Goal: Task Accomplishment & Management: Complete application form

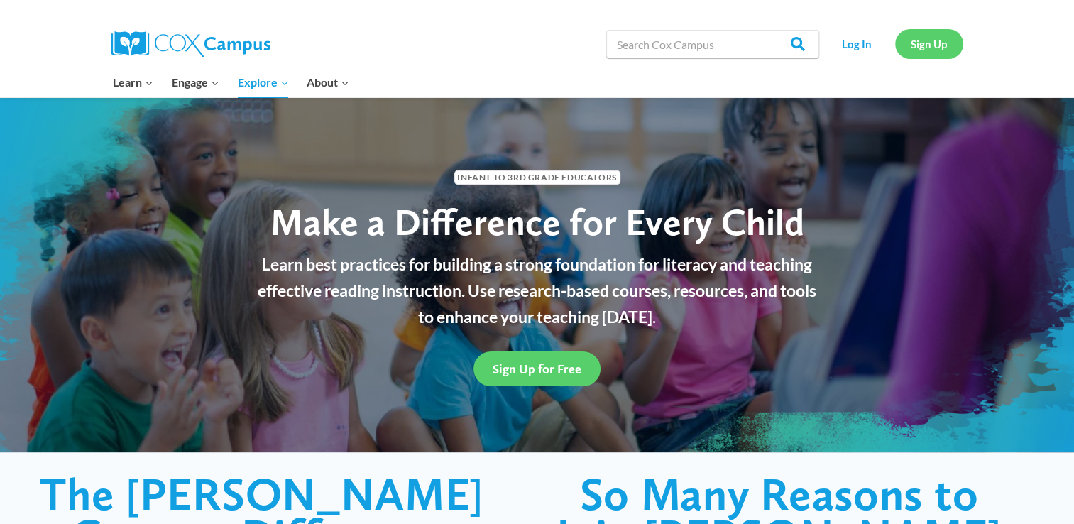
click at [927, 46] on link "Sign Up" at bounding box center [929, 43] width 68 height 29
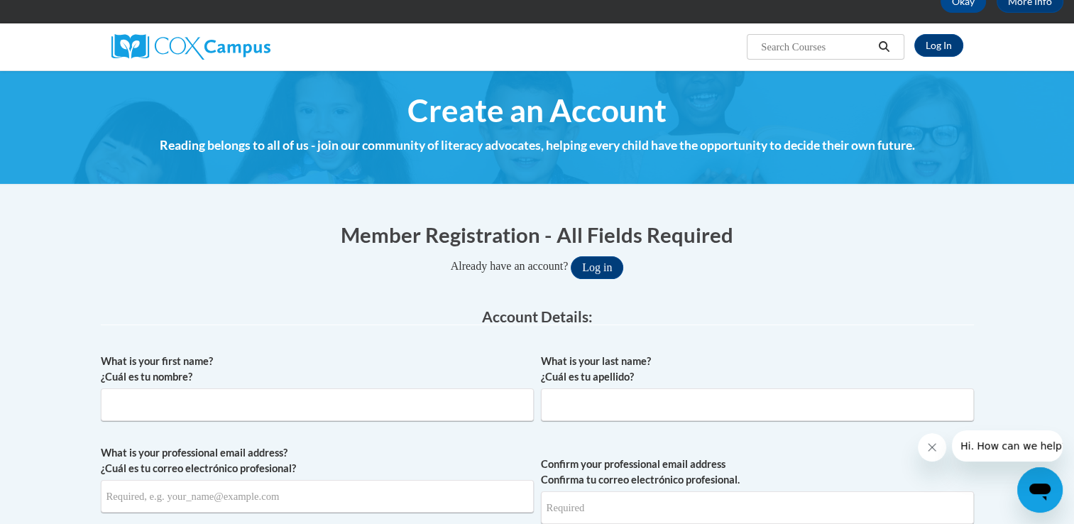
scroll to position [180, 0]
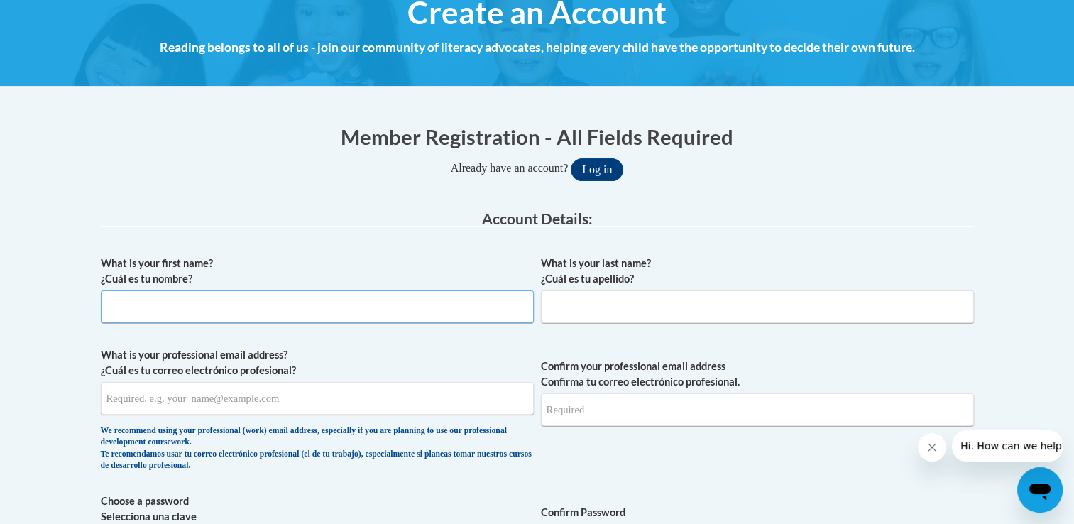
click at [388, 317] on input "What is your first name? ¿Cuál es tu nombre?" at bounding box center [317, 306] width 433 height 33
type input "Diane"
type input "Jacobsen"
type input "djacobsen@smec.k12.mn.us"
type input "[EMAIL_ADDRESS][DOMAIN_NAME]"
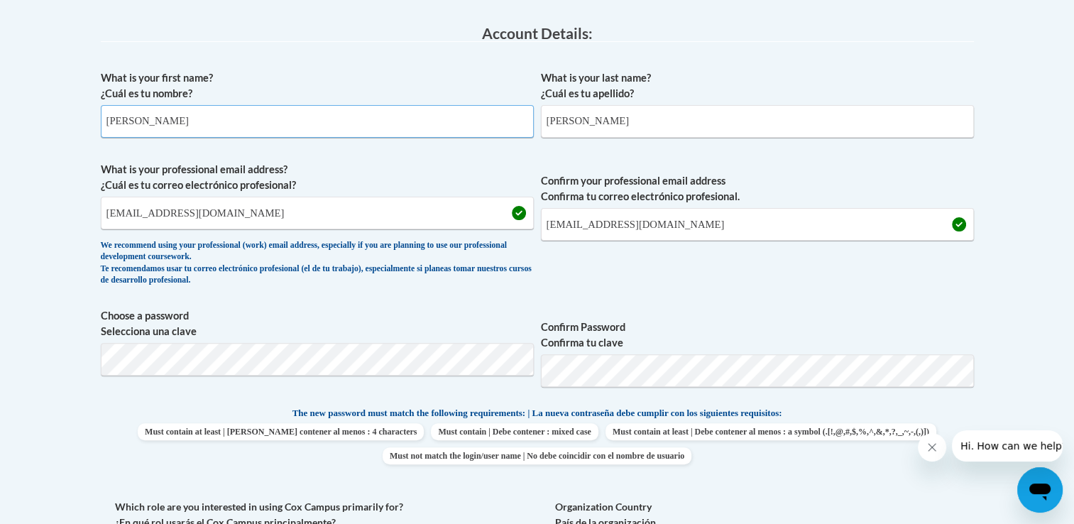
scroll to position [378, 0]
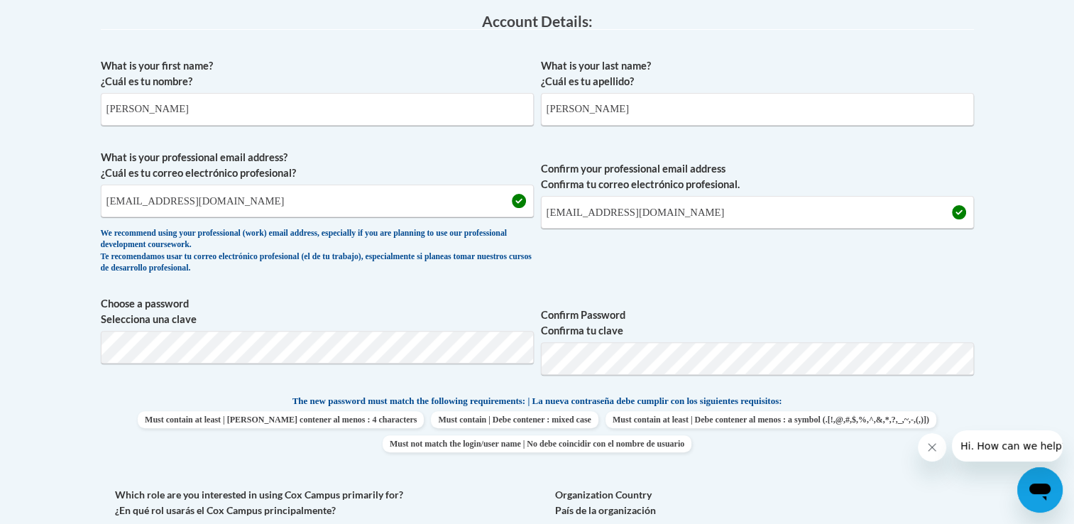
click at [982, 265] on div "Member Registration - All Fields Required Already have an account? Log in Prefe…" at bounding box center [537, 465] width 894 height 1108
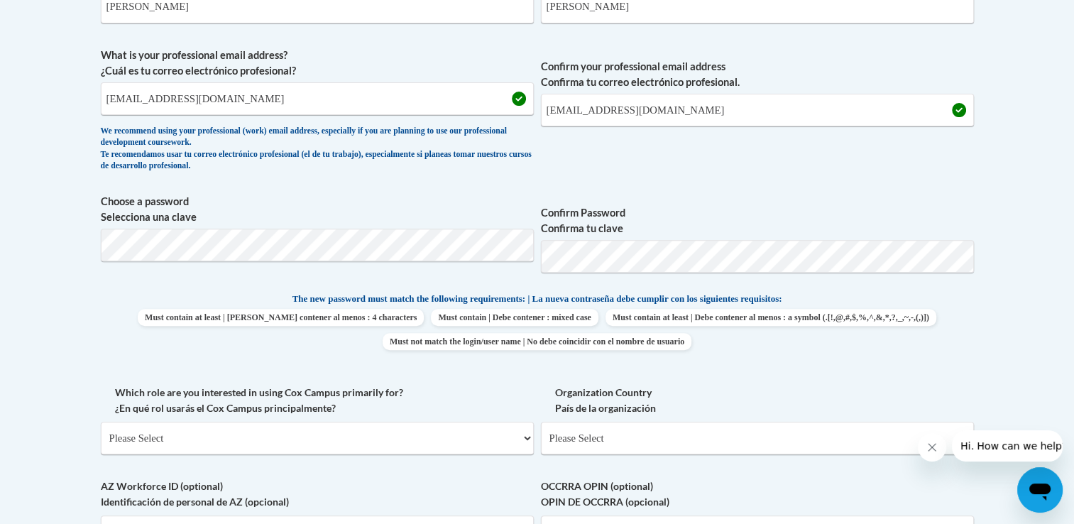
scroll to position [508, 0]
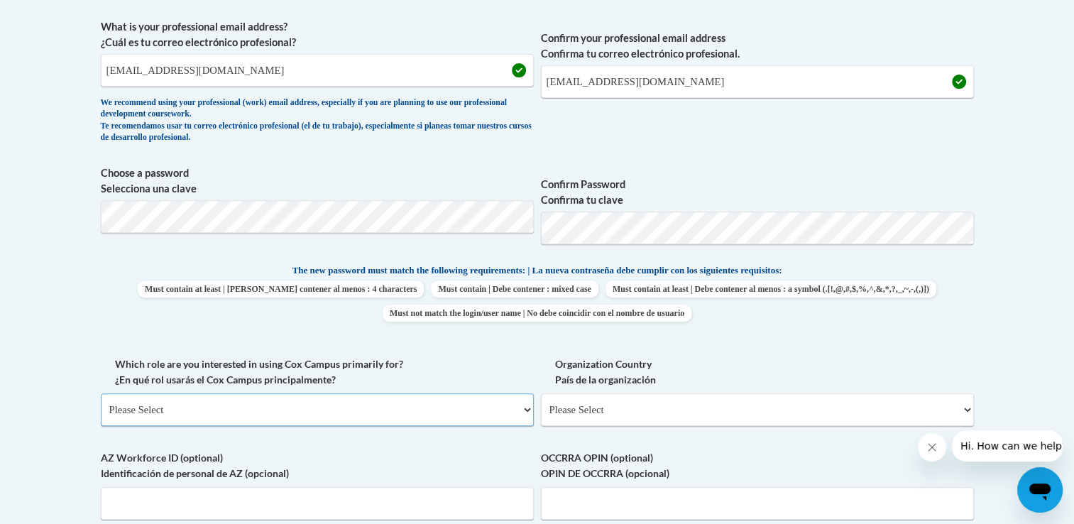
click at [336, 405] on select "Please Select College/University | Colegio/Universidad Community/Nonprofit Part…" at bounding box center [317, 409] width 433 height 33
select select "fbf2d438-af2f-41f8-98f1-81c410e29de3"
click at [101, 393] on select "Please Select College/University | Colegio/Universidad Community/Nonprofit Part…" at bounding box center [317, 409] width 433 height 33
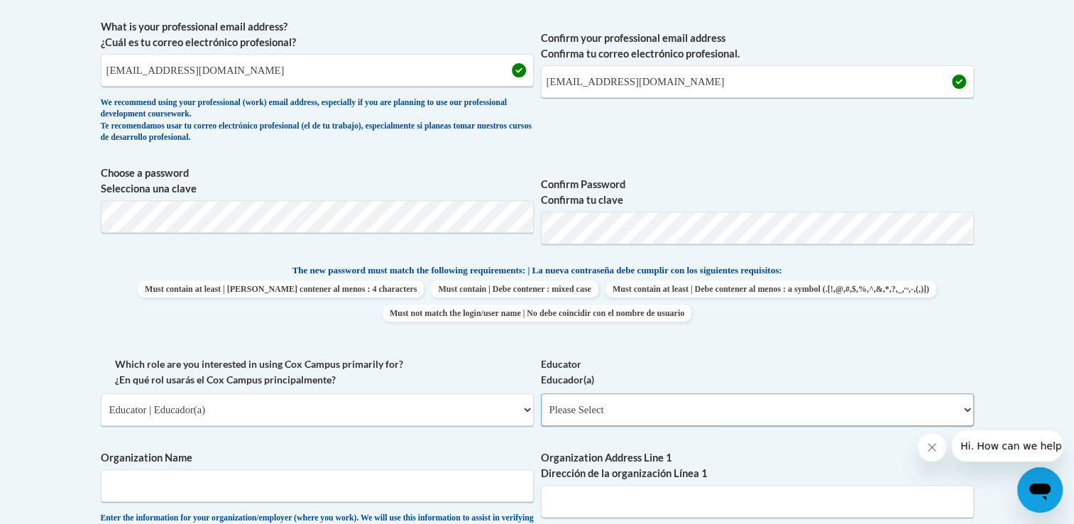
click at [968, 409] on select "Please Select Early Learning/Daycare Teacher/Family Home Care Provider | Maestr…" at bounding box center [757, 409] width 433 height 33
select select "5e2af403-4f2c-4e49-a02f-103e55d7b75b"
click at [541, 393] on select "Please Select Early Learning/Daycare Teacher/Family Home Care Provider | Maestr…" at bounding box center [757, 409] width 433 height 33
click at [287, 490] on input "Organization Name" at bounding box center [317, 485] width 433 height 33
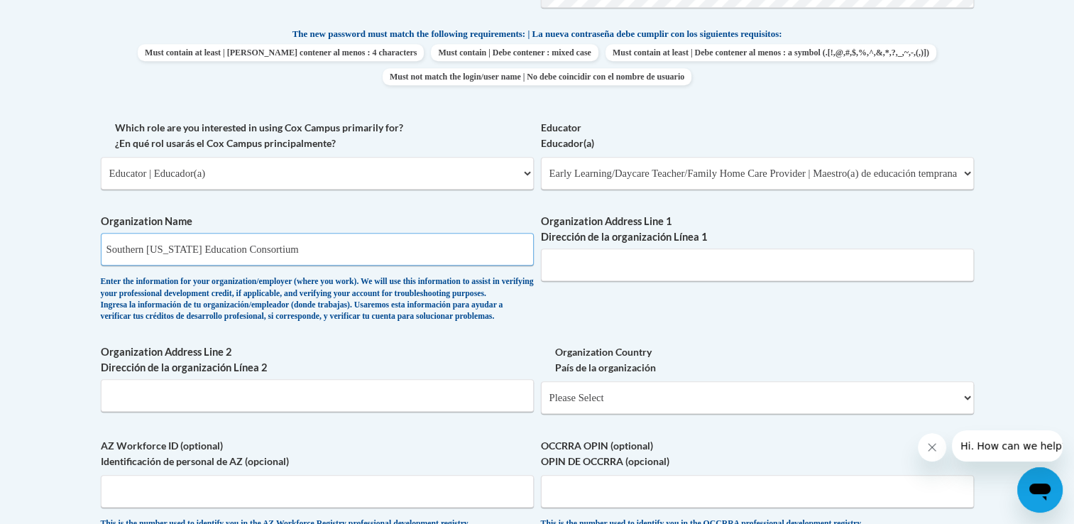
scroll to position [765, 0]
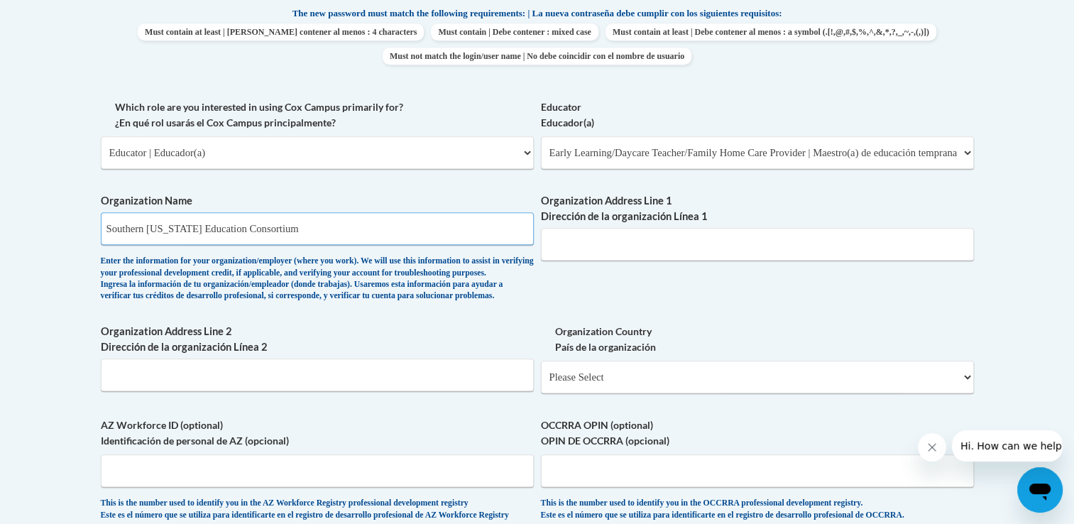
type input "Southern Minnesota Education Consortium"
click at [639, 244] on input "Organization Address Line 1 Dirección de la organización Línea 1" at bounding box center [757, 244] width 433 height 33
paste input "21697 State Hwy 56, Austin, MN 55912"
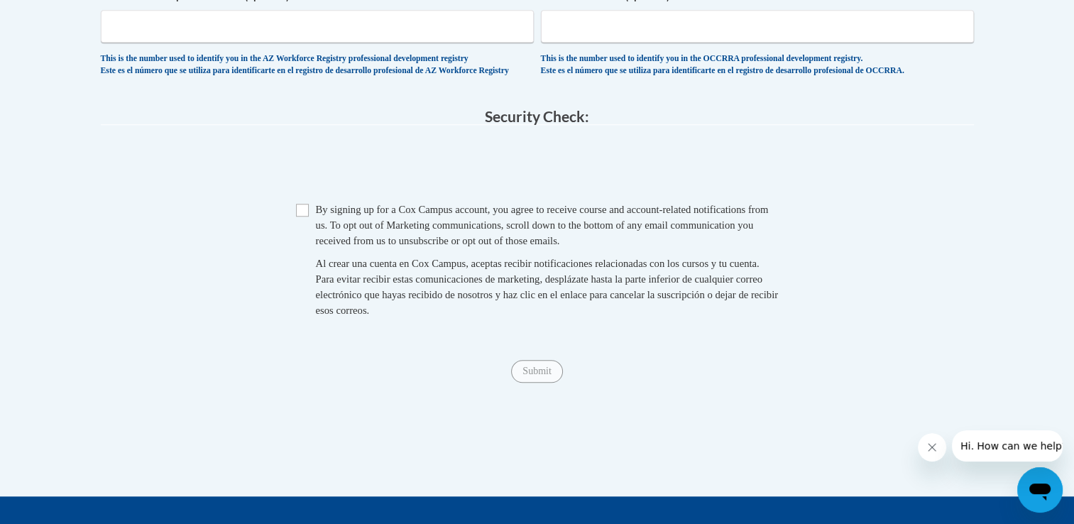
scroll to position [1227, 0]
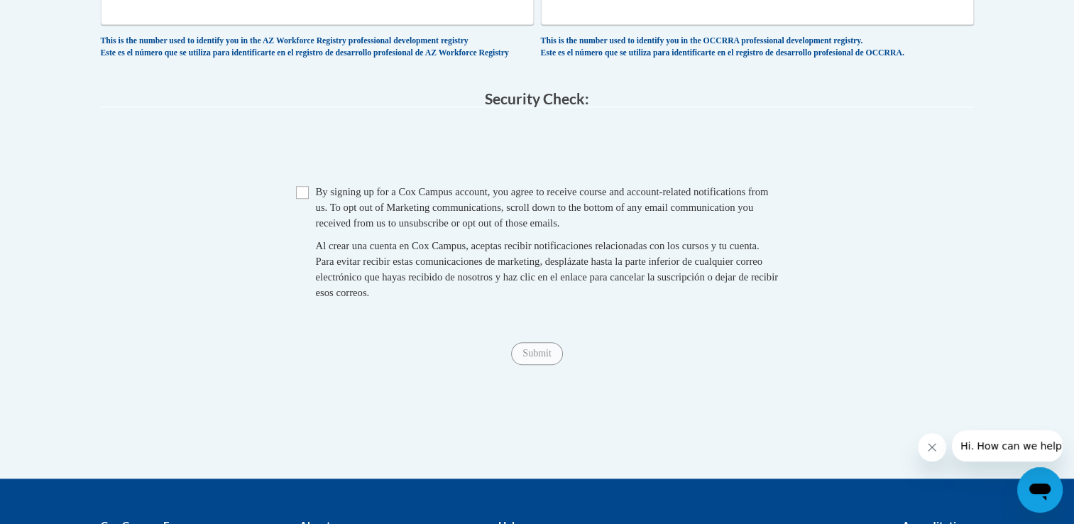
type input "21697 State Hwy 56, Austin, MN 55912"
click at [307, 199] on input "Checkbox" at bounding box center [302, 192] width 13 height 13
checkbox input "true"
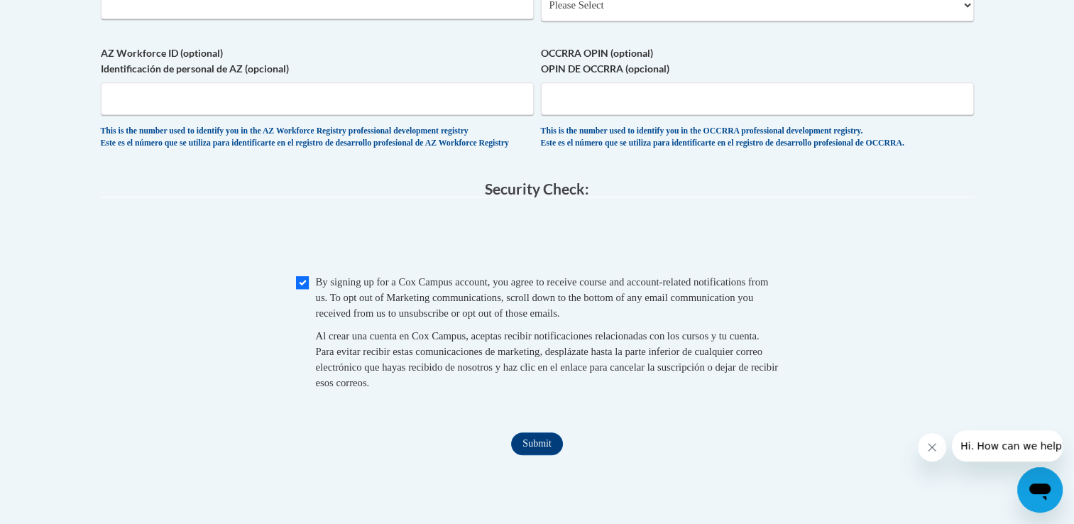
scroll to position [1219, 0]
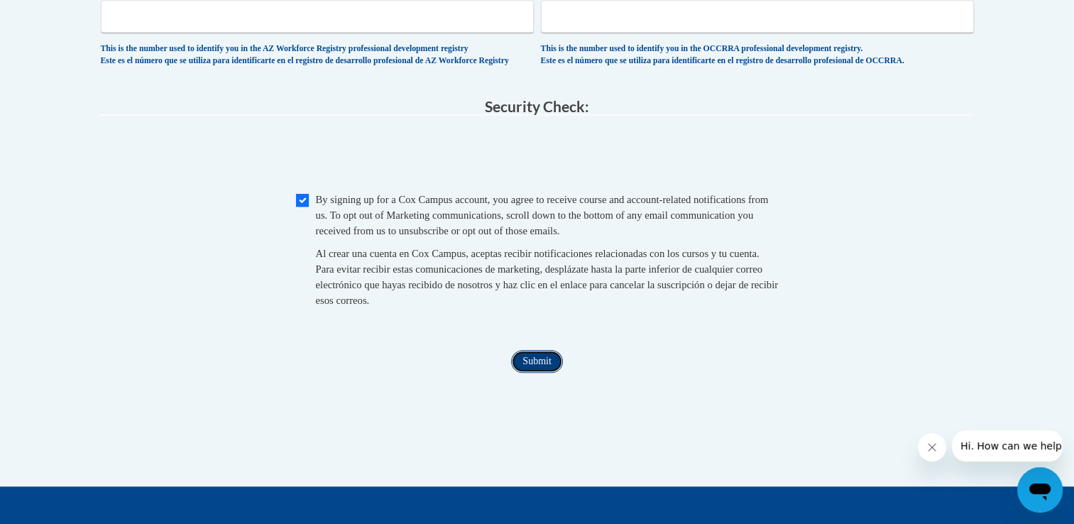
click at [543, 373] on input "Submit" at bounding box center [536, 361] width 51 height 23
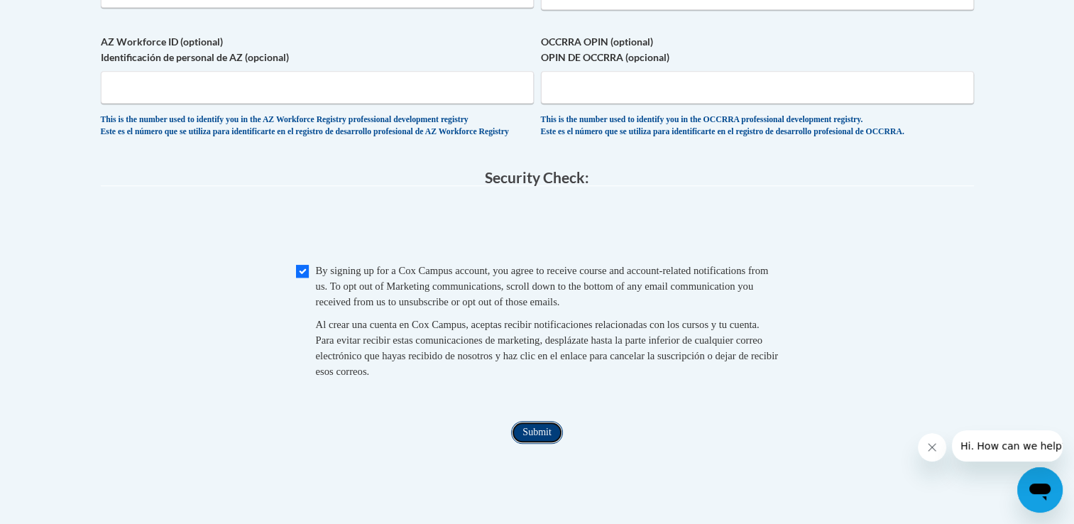
click at [536, 444] on input "Submit" at bounding box center [536, 432] width 51 height 23
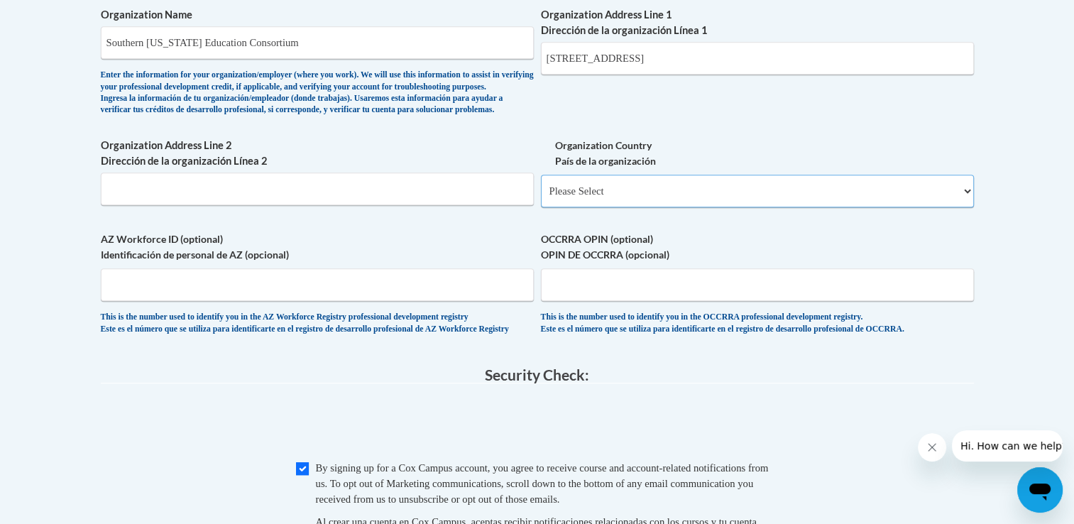
scroll to position [948, 0]
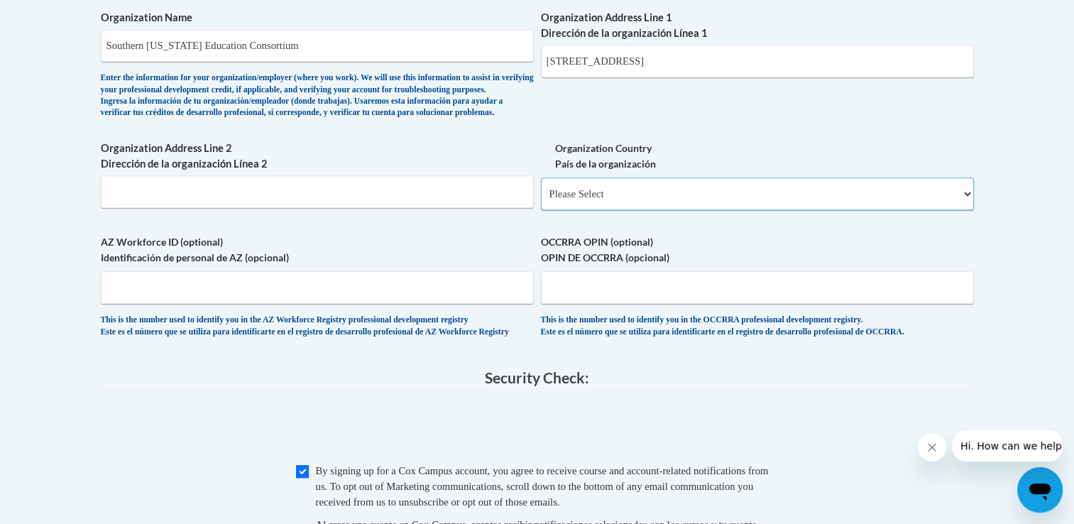
click at [962, 210] on select "Please Select United States | Estados Unidos Outside of the United States | Fue…" at bounding box center [757, 193] width 433 height 33
select select "ad49bcad-a171-4b2e-b99c-48b446064914"
click at [541, 199] on select "Please Select United States | Estados Unidos Outside of the United States | Fue…" at bounding box center [757, 193] width 433 height 33
select select
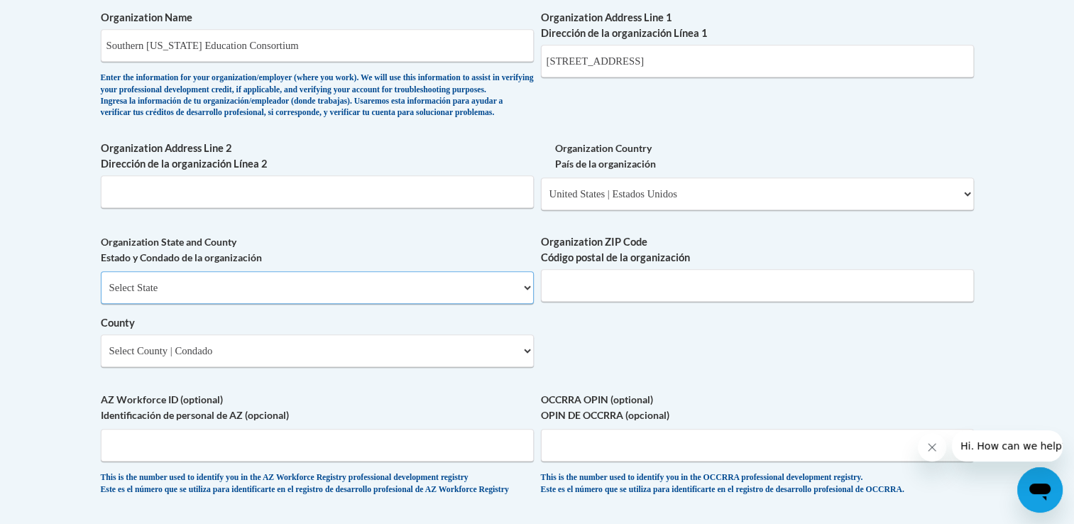
click at [529, 304] on select "Select State Alabama Alaska Arizona Arkansas California Colorado Connecticut De…" at bounding box center [317, 287] width 433 height 33
select select "Minnesota"
click at [101, 294] on select "Select State Alabama Alaska Arizona Arkansas California Colorado Connecticut De…" at bounding box center [317, 287] width 433 height 33
click at [517, 367] on select "Select County Aitkin Anoka Becker Beltrami Benton Big Stone Blue Earth Brown Ca…" at bounding box center [317, 350] width 433 height 33
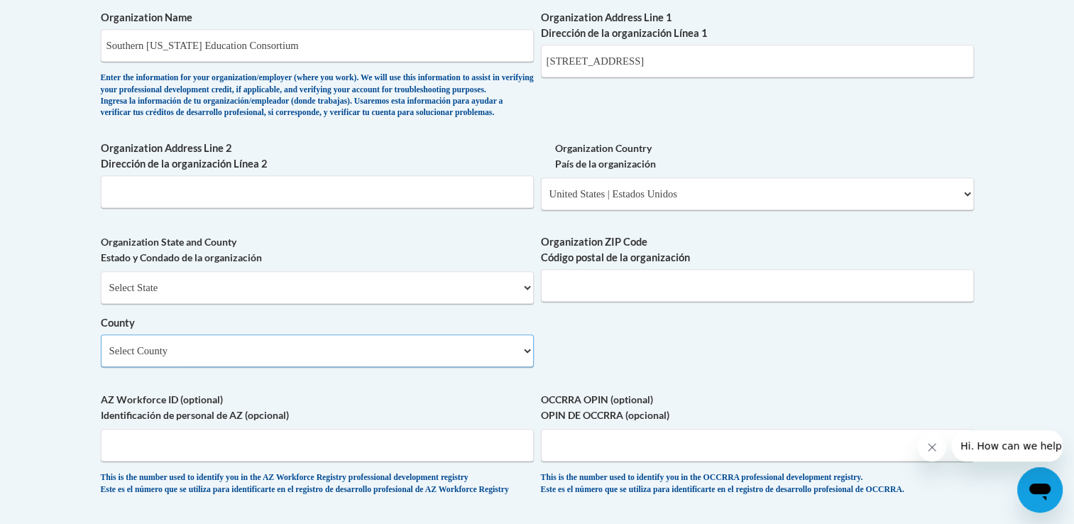
select select "Mower"
click at [101, 357] on select "Select County Aitkin Anoka Becker Beltrami Benton Big Stone Blue Earth Brown Ca…" at bounding box center [317, 350] width 433 height 33
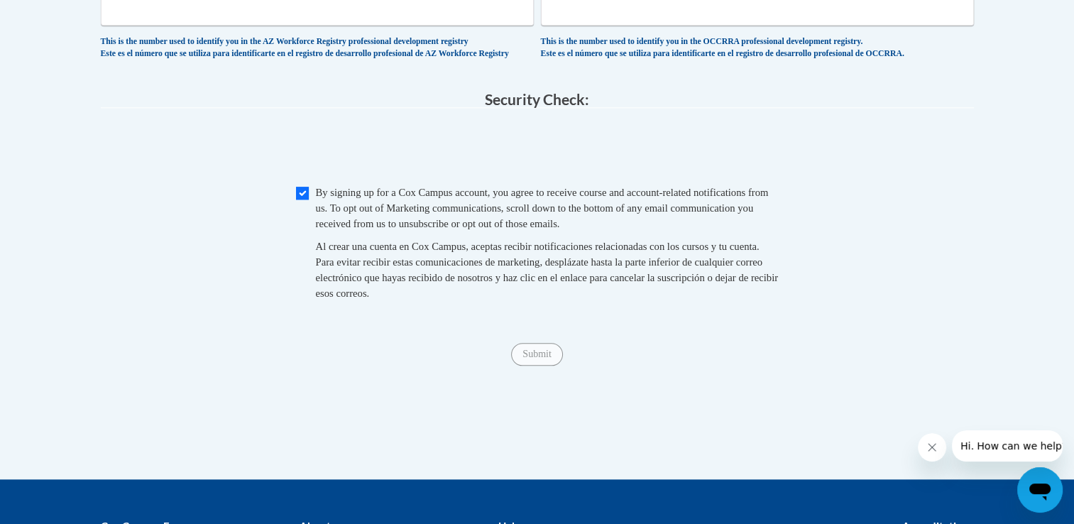
scroll to position [1386, 0]
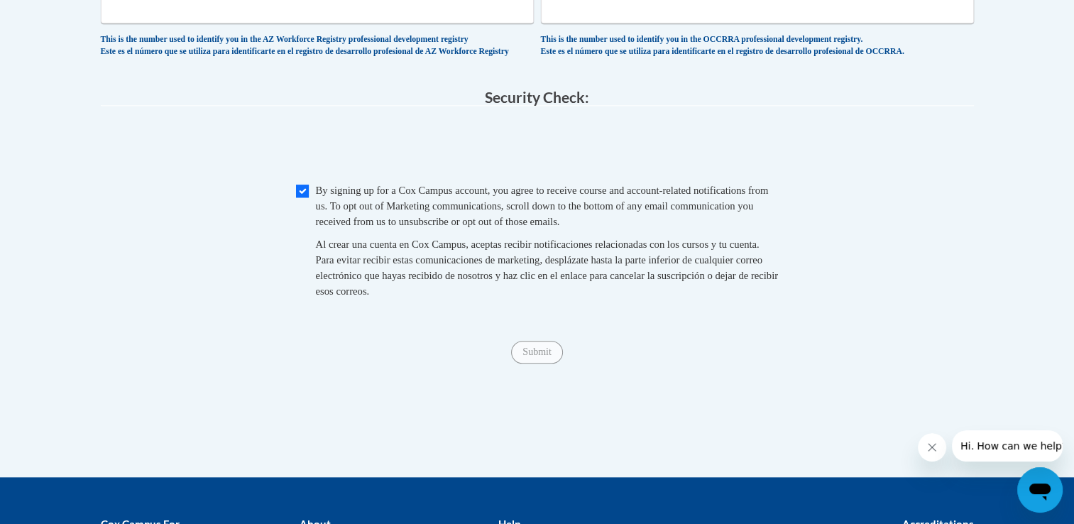
click at [786, 363] on div "Submit Submit" at bounding box center [537, 352] width 873 height 23
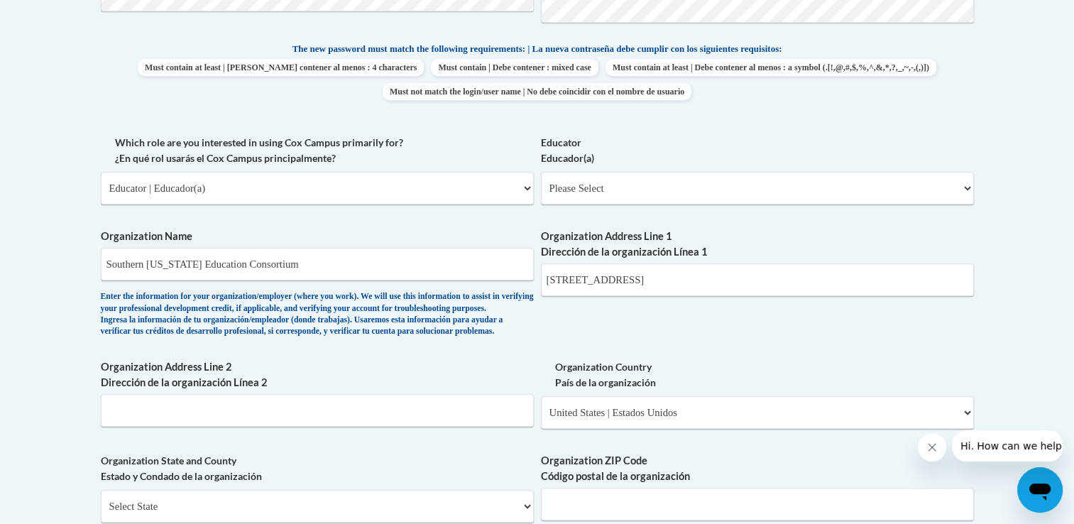
scroll to position [1312, 0]
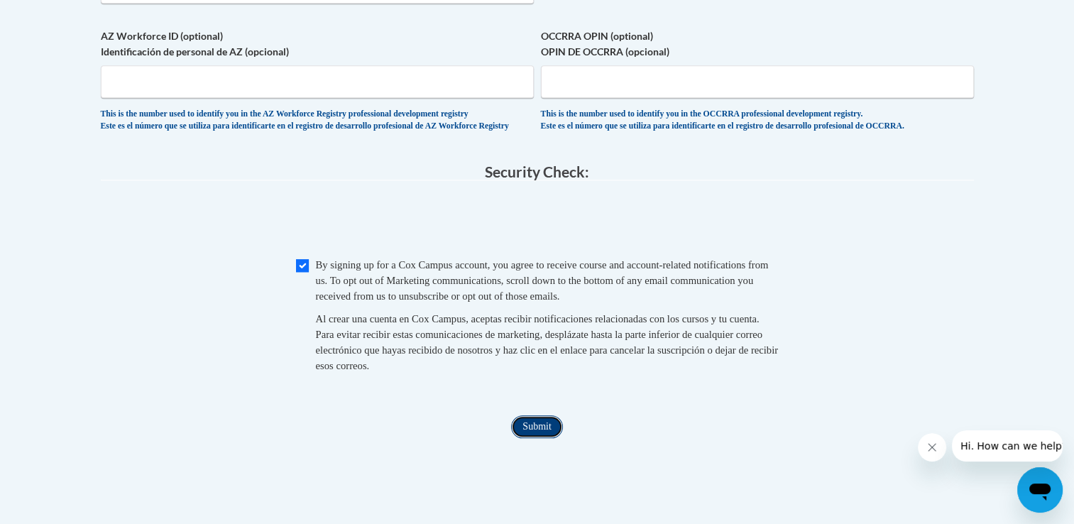
click at [544, 438] on input "Submit" at bounding box center [536, 426] width 51 height 23
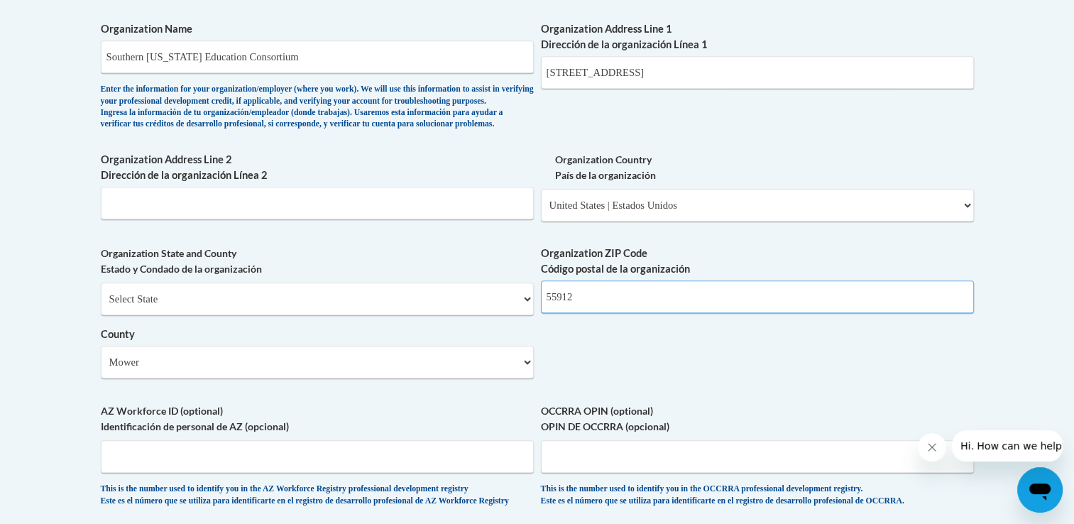
scroll to position [932, 0]
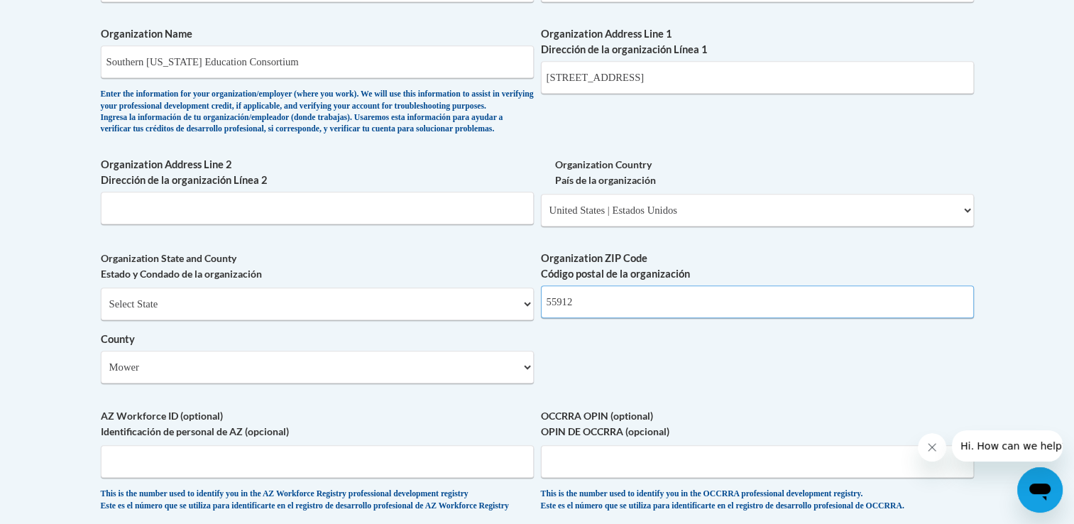
type input "55912"
click at [852, 329] on div "Organization ZIP Code Código postal de la organización 55912" at bounding box center [757, 290] width 433 height 78
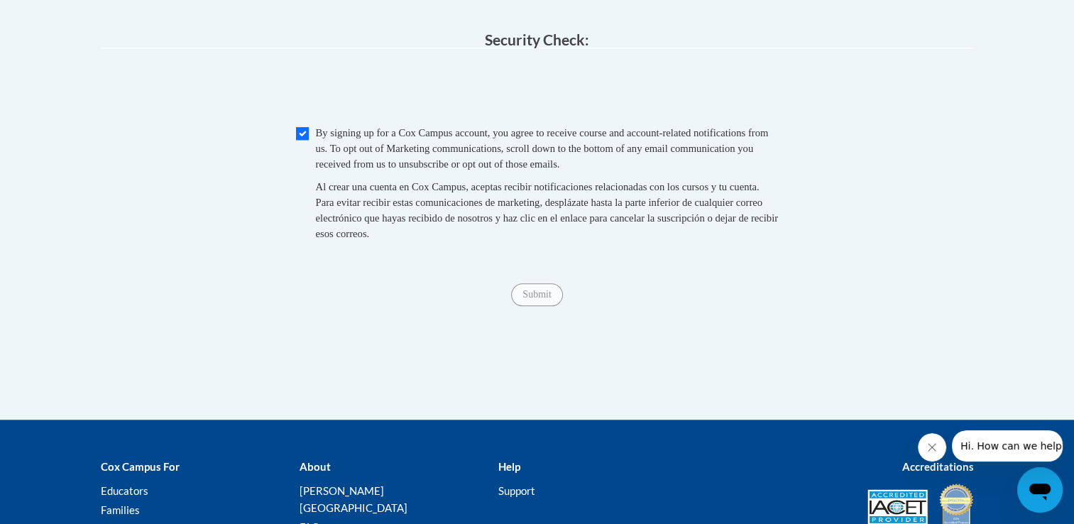
scroll to position [1483, 0]
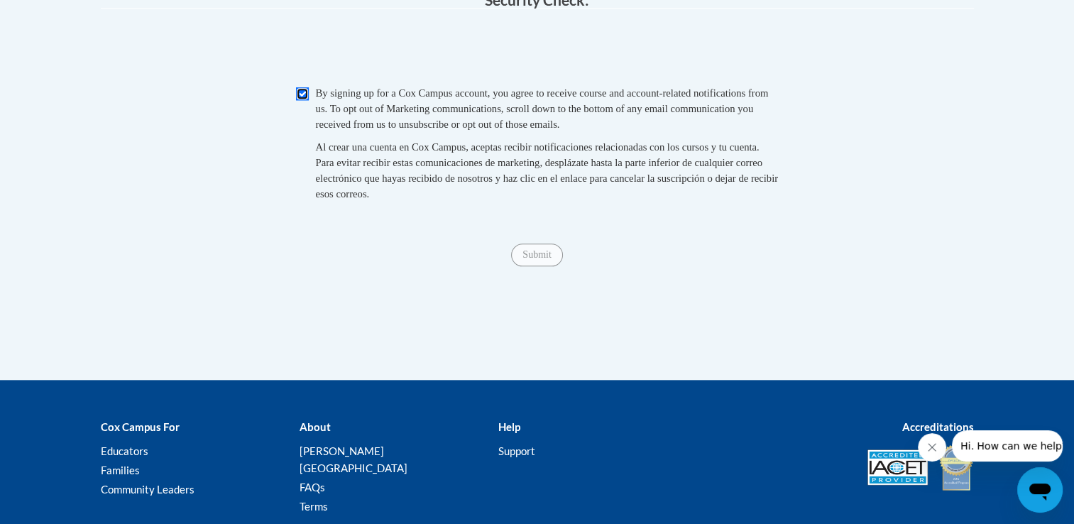
click at [302, 100] on input "Checkbox" at bounding box center [302, 93] width 13 height 13
checkbox input "true"
click at [539, 266] on input "Submit" at bounding box center [536, 254] width 51 height 23
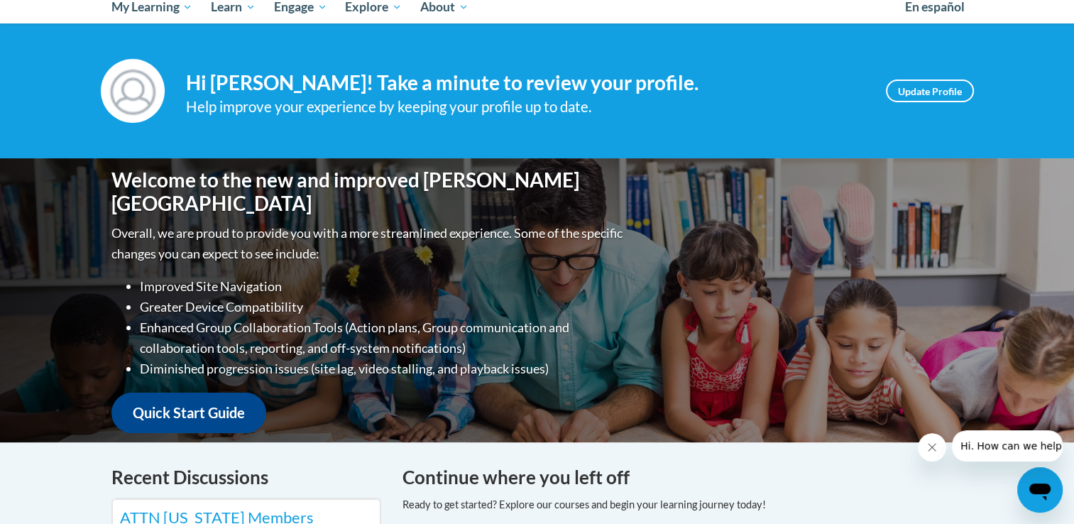
scroll to position [176, 0]
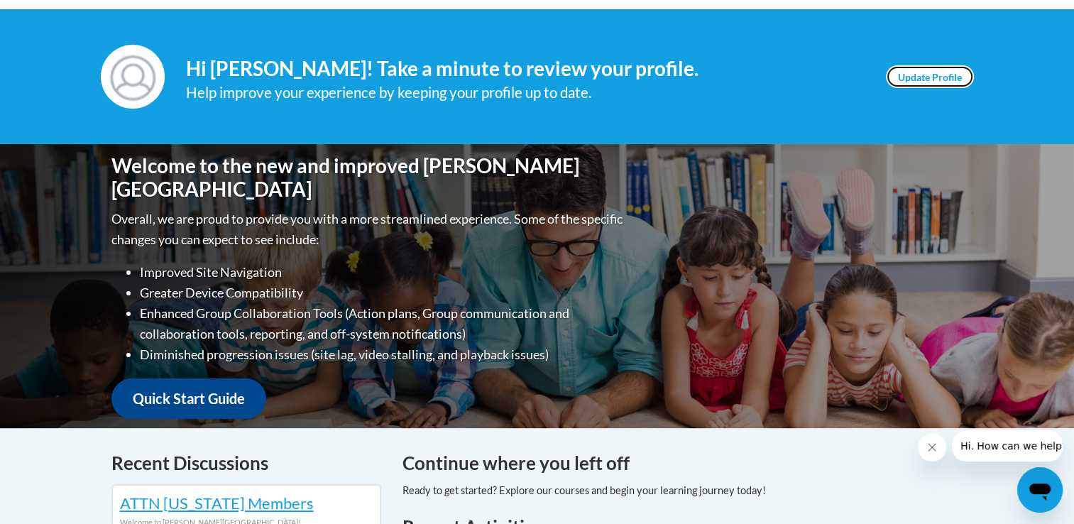
click at [945, 77] on link "Update Profile" at bounding box center [930, 76] width 88 height 23
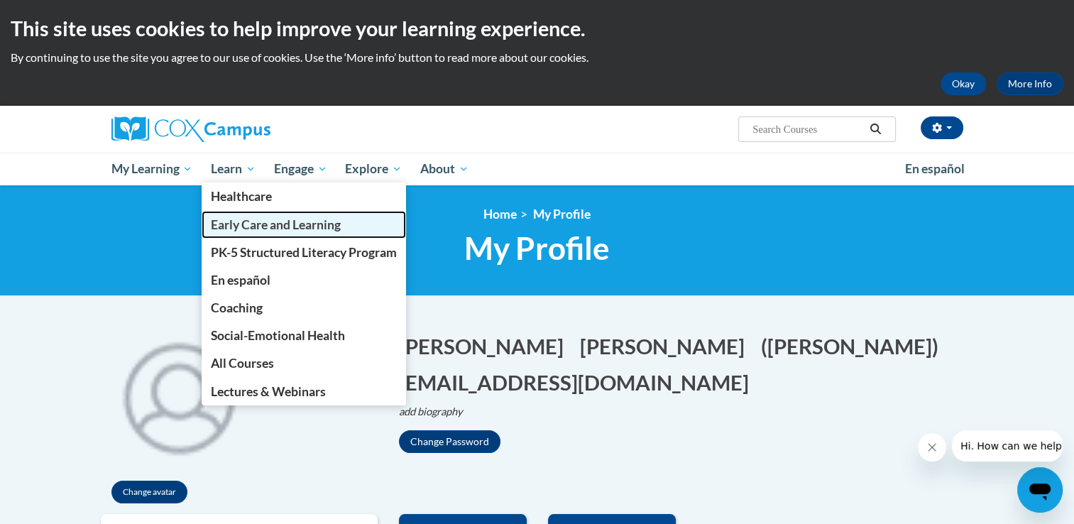
click at [243, 226] on span "Early Care and Learning" at bounding box center [276, 224] width 130 height 15
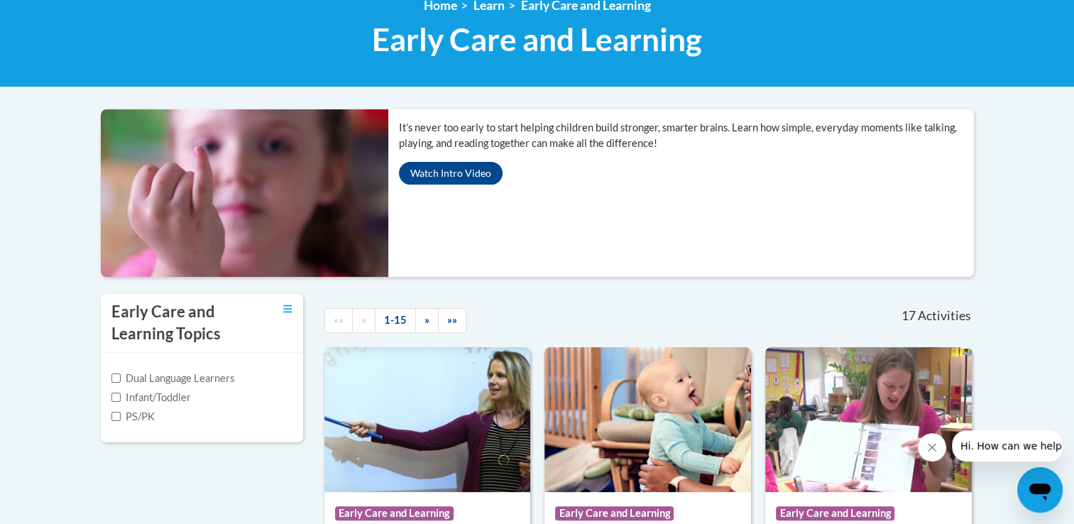
scroll to position [248, 0]
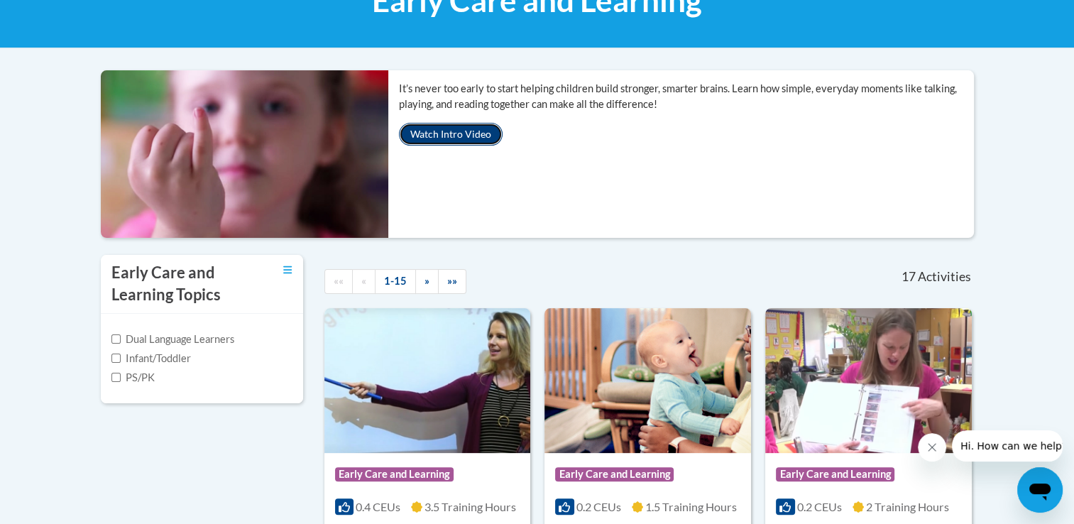
click at [463, 133] on button "Watch Intro Video" at bounding box center [451, 134] width 104 height 23
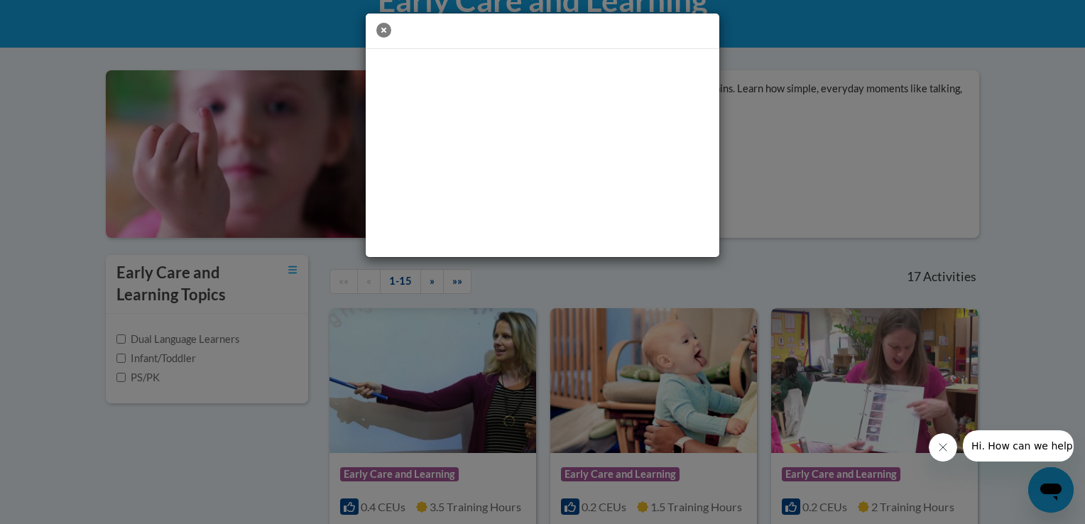
click at [383, 30] on icon "button" at bounding box center [383, 30] width 15 height 15
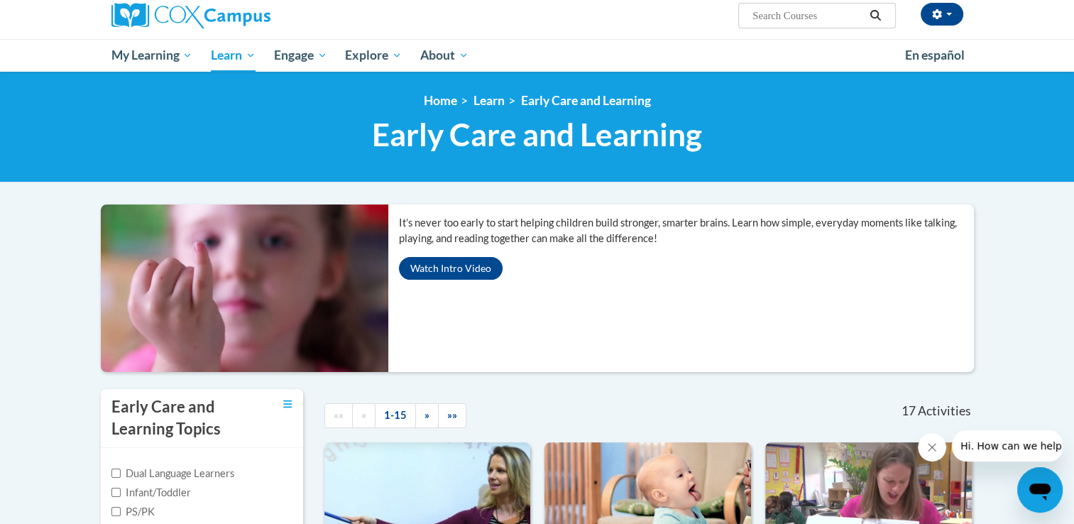
scroll to position [0, 0]
